Goal: Transaction & Acquisition: Purchase product/service

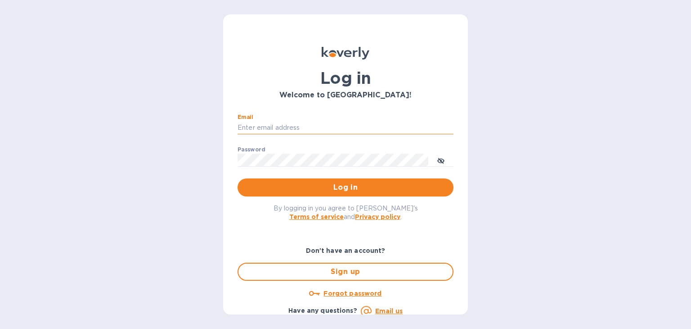
click at [268, 122] on input "Email" at bounding box center [346, 128] width 216 height 14
type input "[PERSON_NAME][EMAIL_ADDRESS][DOMAIN_NAME]"
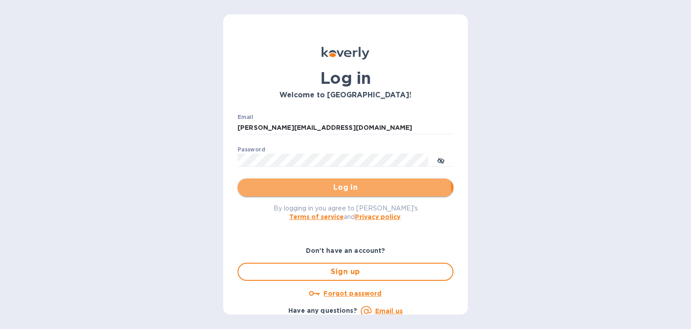
click at [333, 191] on span "Log in" at bounding box center [346, 187] width 202 height 11
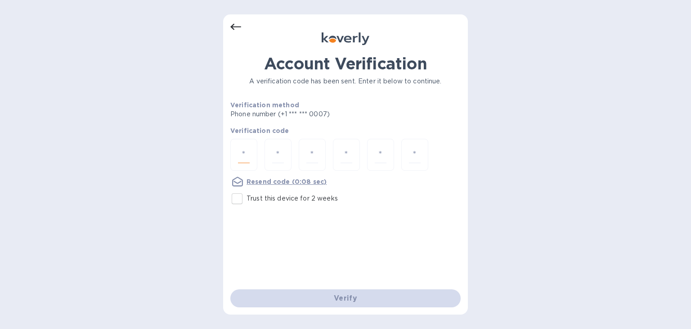
click at [243, 155] on input "number" at bounding box center [244, 154] width 12 height 17
type input "7"
type input "8"
type input "2"
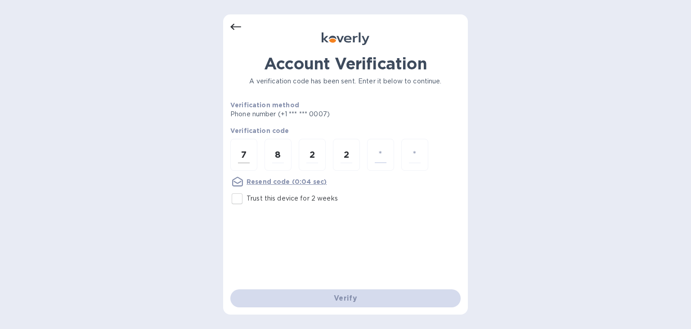
type input "1"
type input "5"
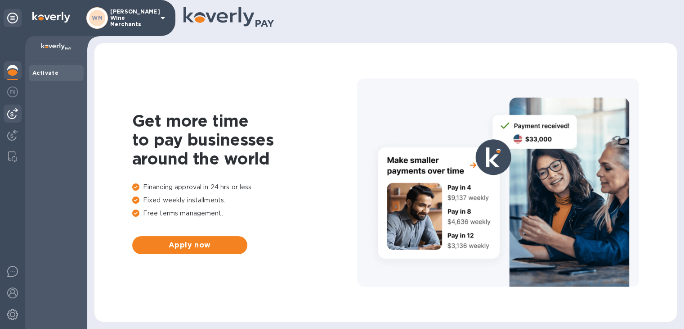
click at [9, 116] on img at bounding box center [12, 113] width 11 height 11
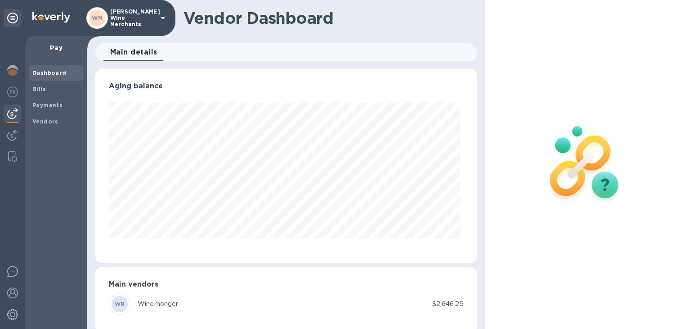
scroll to position [194, 378]
click at [45, 108] on span "Payments" at bounding box center [47, 105] width 30 height 9
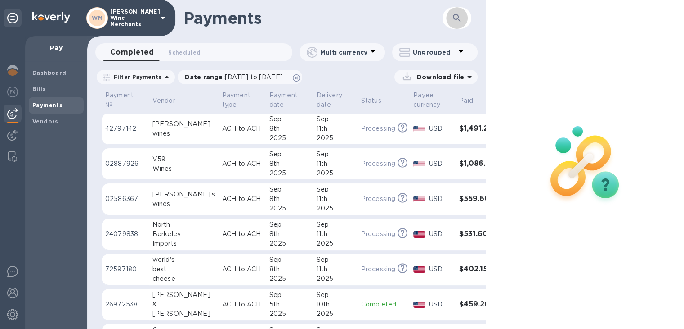
click at [457, 18] on icon "button" at bounding box center [457, 18] width 11 height 11
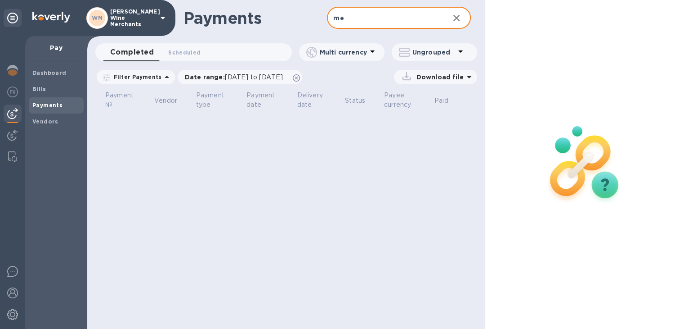
type input "m"
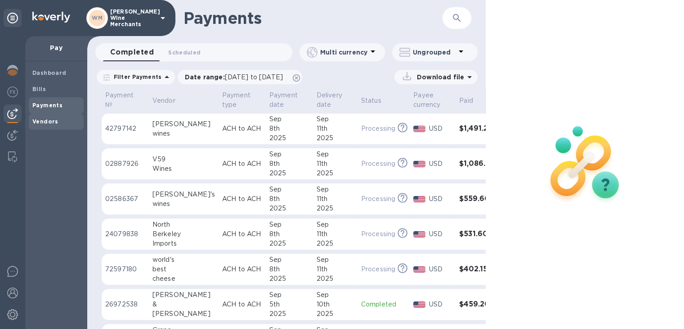
click at [45, 128] on div "Vendors" at bounding box center [56, 121] width 55 height 16
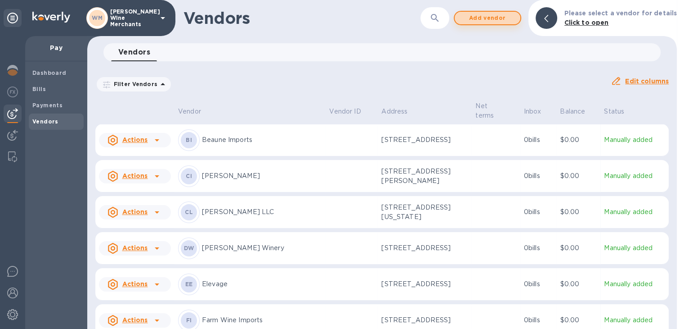
click at [504, 17] on span "Add vendor" at bounding box center [487, 18] width 51 height 11
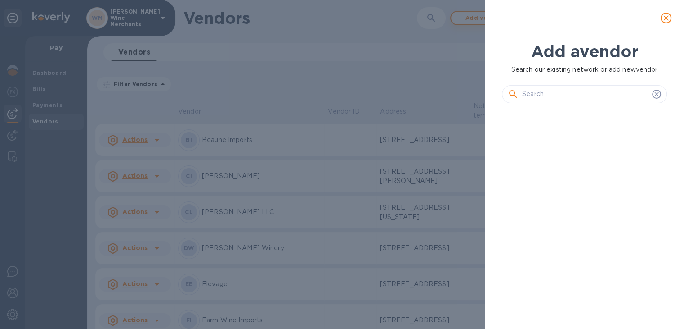
scroll to position [187, 168]
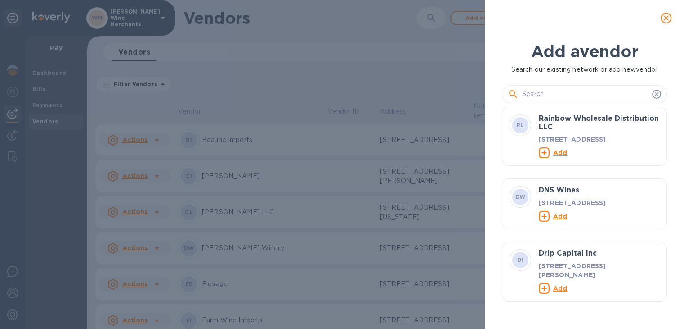
click at [550, 95] on input "text" at bounding box center [585, 94] width 126 height 14
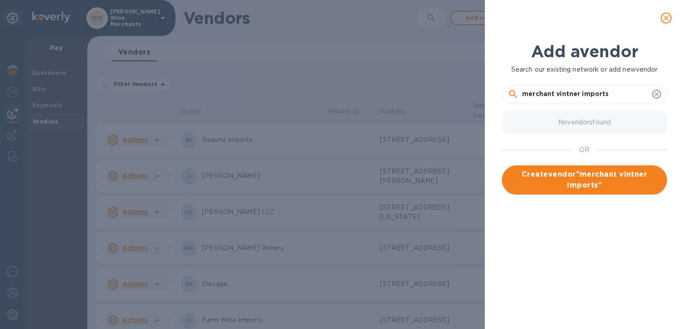
type input "merchant vintner imports"
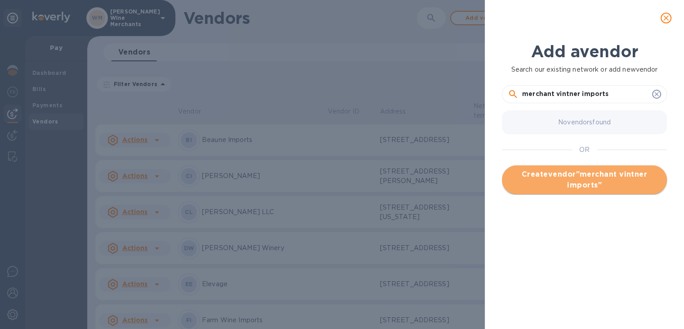
click at [578, 182] on span "Create vendor " merchant vintner imports "" at bounding box center [584, 180] width 151 height 22
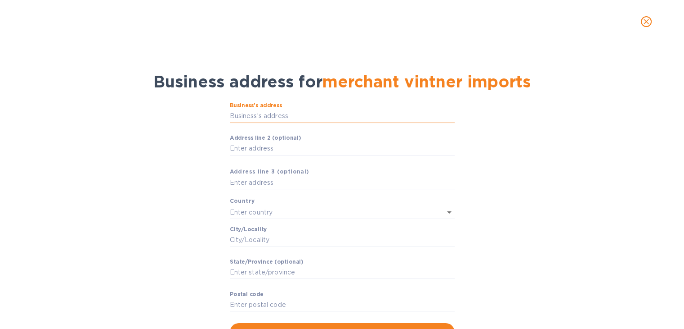
click at [279, 116] on input "Business’s аddress" at bounding box center [342, 116] width 225 height 14
paste input "(First Drop Wines Brand) [STREET_ADDRESS]"
drag, startPoint x: 268, startPoint y: 116, endPoint x: 170, endPoint y: 123, distance: 98.8
click at [170, 123] on div "Business’s аddress (First Drop Wines Brand) [STREET_ADDRESS] ​ Аddress line 2 (…" at bounding box center [342, 221] width 661 height 249
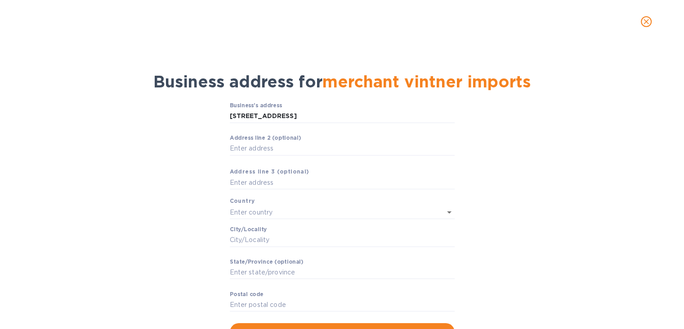
type input "1839 [GEOGRAPHIC_DATA]"
type input "[GEOGRAPHIC_DATA]"
type input "Walnut Creek"
type input "CA"
type input "94598"
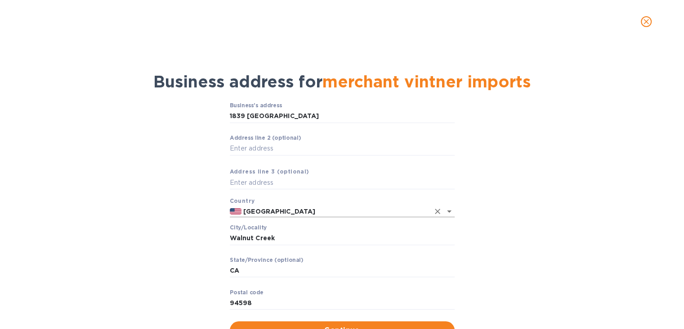
scroll to position [38, 0]
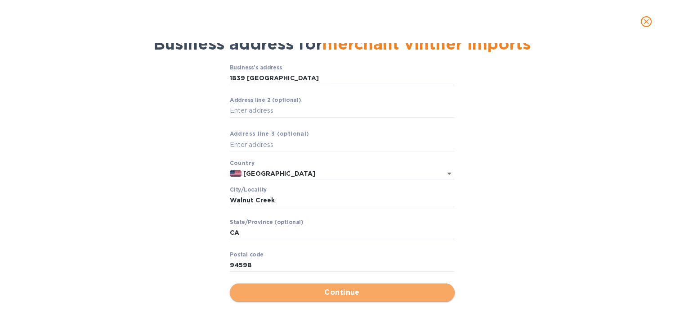
click at [345, 296] on span "Continue" at bounding box center [342, 292] width 211 height 11
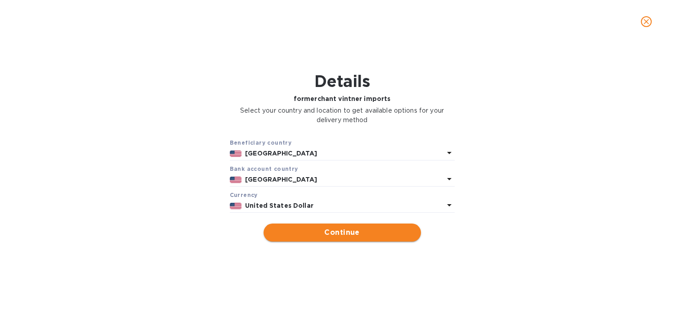
click at [328, 226] on button "Continue" at bounding box center [343, 232] width 158 height 18
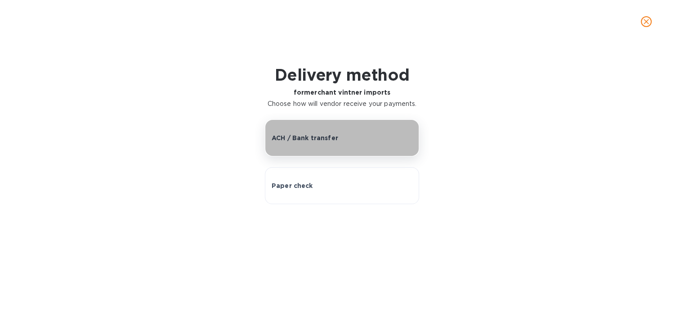
click at [310, 136] on p "ACH / Bank transfer" at bounding box center [305, 137] width 67 height 9
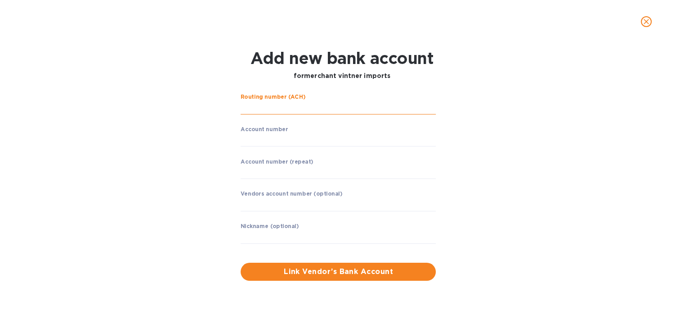
click at [275, 107] on input "string" at bounding box center [338, 108] width 195 height 14
type input "121000358"
click at [266, 136] on input "string" at bounding box center [338, 140] width 195 height 14
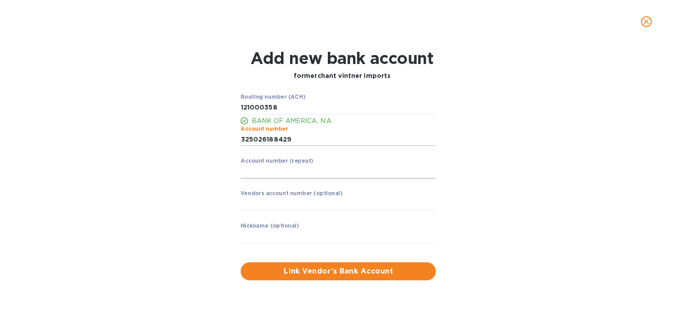
type input "325026188429"
click at [254, 171] on input "string" at bounding box center [338, 172] width 195 height 14
type input "325026188429"
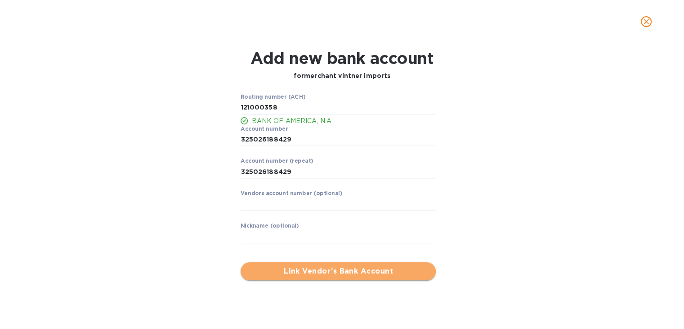
click at [335, 271] on span "Link Vendor’s Bank Account" at bounding box center [338, 271] width 181 height 11
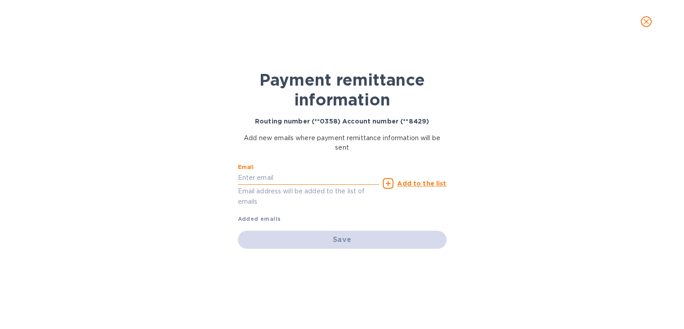
click at [265, 175] on input "text" at bounding box center [309, 178] width 142 height 14
type input "[PERSON_NAME][EMAIL_ADDRESS][DOMAIN_NAME]"
click at [434, 182] on u "Add to the list" at bounding box center [421, 183] width 49 height 7
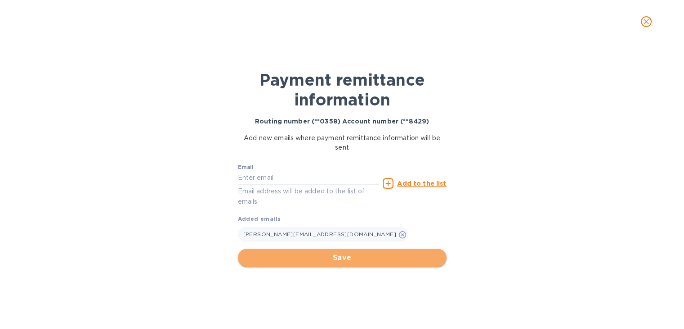
click at [362, 249] on button "Save" at bounding box center [342, 257] width 209 height 18
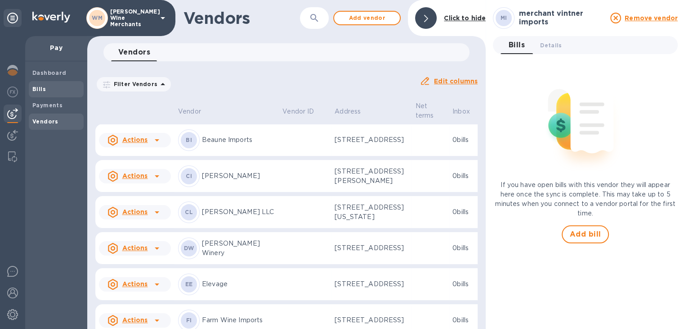
click at [39, 93] on span "Bills" at bounding box center [39, 89] width 14 height 9
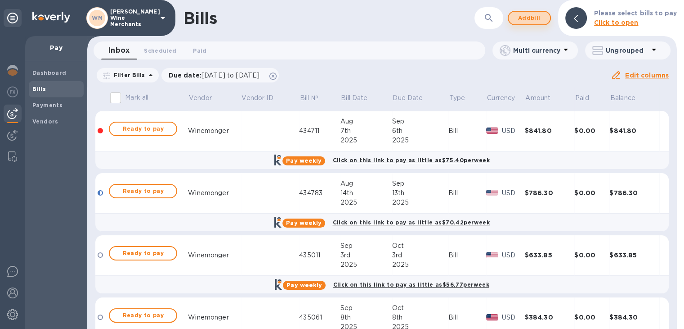
click at [527, 17] on span "Add bill" at bounding box center [529, 18] width 27 height 11
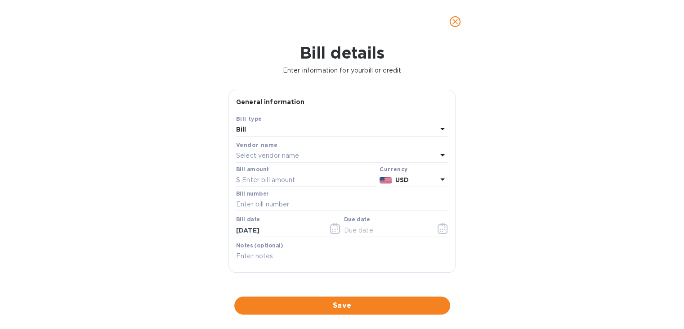
click at [260, 157] on p "Select vendor name" at bounding box center [267, 155] width 63 height 9
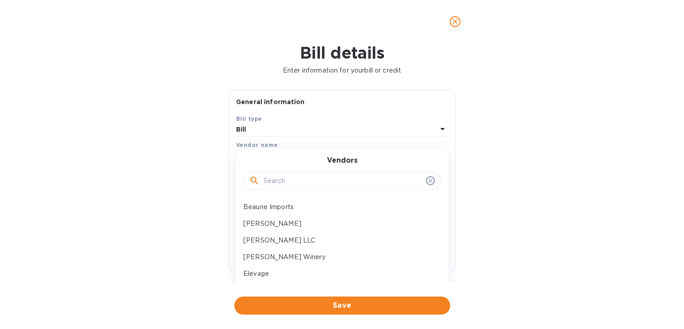
click at [278, 183] on input "text" at bounding box center [343, 181] width 159 height 14
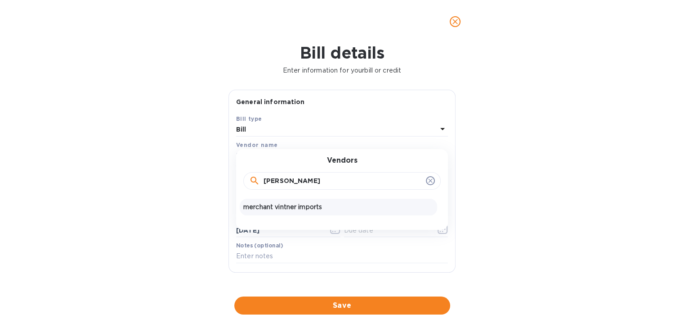
type input "[PERSON_NAME]"
click at [277, 205] on p "merchant vintner imports" at bounding box center [338, 206] width 190 height 9
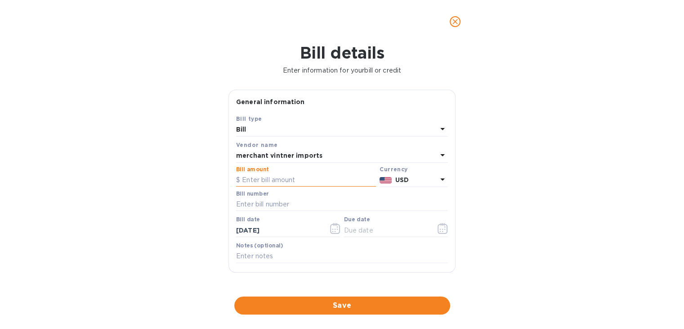
click at [271, 183] on input "text" at bounding box center [306, 180] width 140 height 14
type input "151.20"
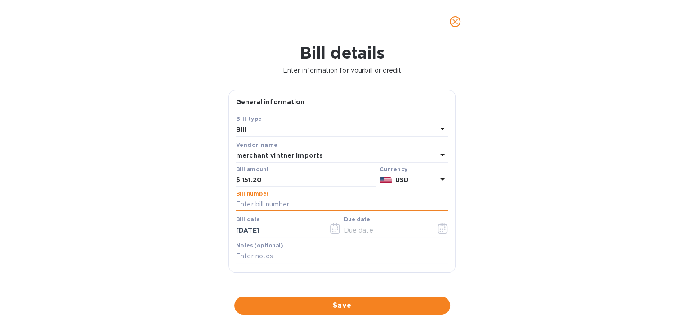
click at [270, 204] on input "text" at bounding box center [342, 205] width 212 height 14
type input "r106"
click at [442, 230] on icon "button" at bounding box center [442, 228] width 1 height 1
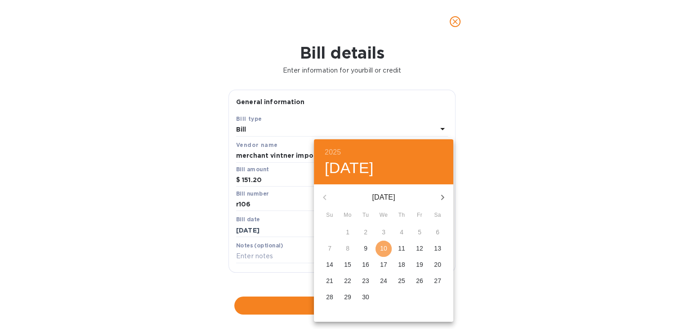
click at [383, 249] on p "10" at bounding box center [383, 247] width 7 height 9
type input "[DATE]"
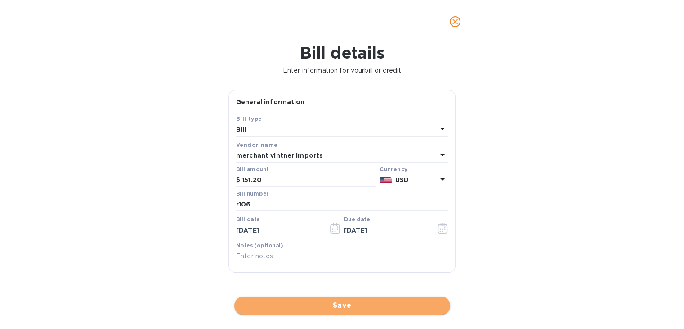
click at [353, 300] on span "Save" at bounding box center [343, 305] width 202 height 11
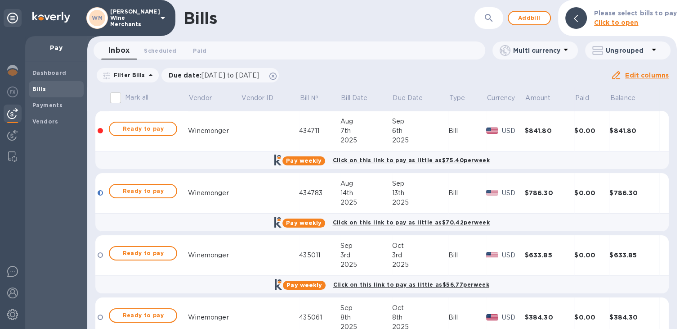
scroll to position [100, 0]
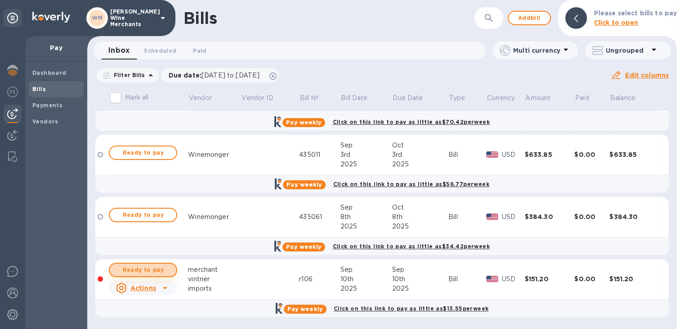
click at [138, 267] on span "Ready to pay" at bounding box center [143, 269] width 52 height 11
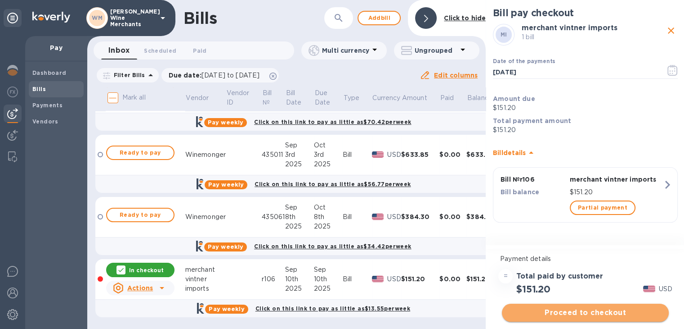
click at [592, 315] on span "Proceed to checkout" at bounding box center [585, 312] width 153 height 11
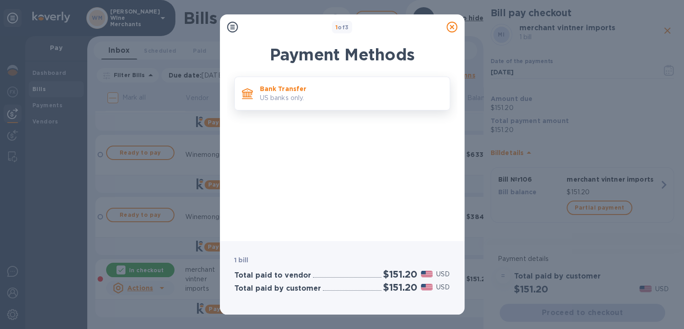
click at [334, 79] on div "Bank Transfer US banks only." at bounding box center [342, 94] width 216 height 34
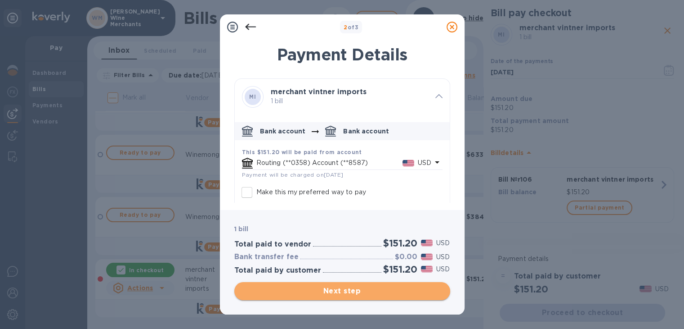
click at [332, 292] on span "Next step" at bounding box center [343, 290] width 202 height 11
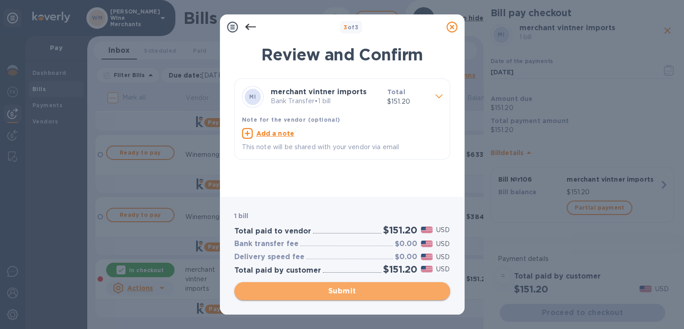
click at [332, 292] on span "Submit" at bounding box center [343, 290] width 202 height 11
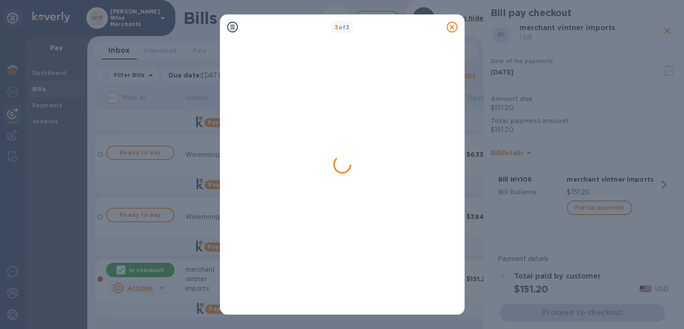
scroll to position [0, 0]
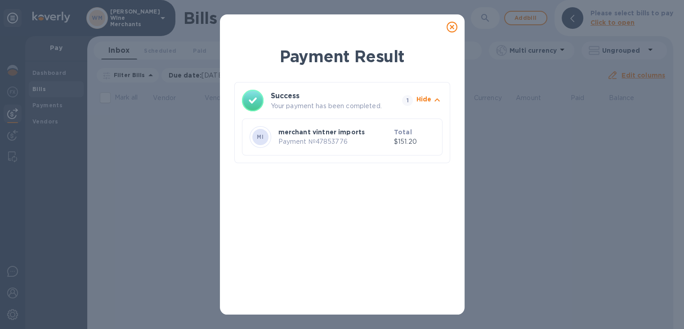
click at [450, 26] on icon at bounding box center [452, 27] width 11 height 11
